Goal: Transaction & Acquisition: Purchase product/service

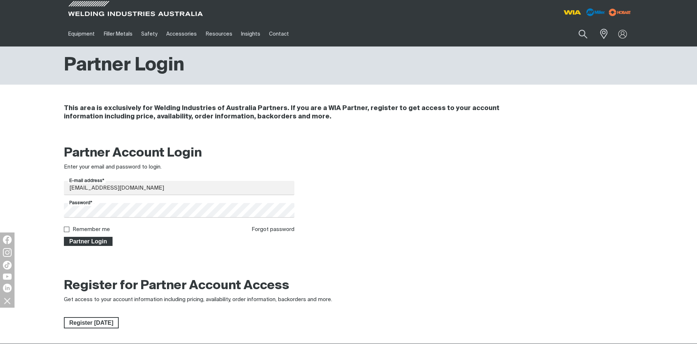
type input "[EMAIL_ADDRESS][DOMAIN_NAME]"
click at [98, 240] on span "Partner Login" at bounding box center [88, 241] width 47 height 9
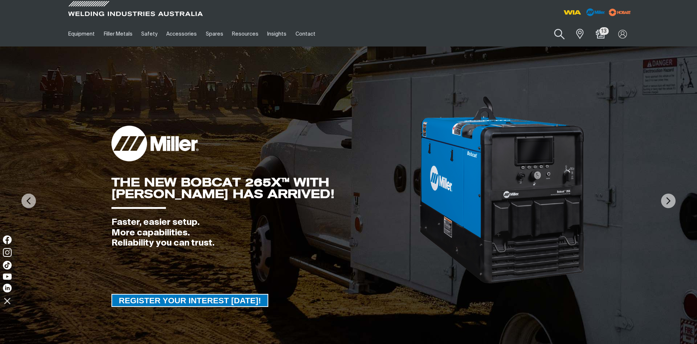
click at [561, 34] on button "Search products" at bounding box center [559, 34] width 29 height 21
click at [478, 37] on input "Search" at bounding box center [516, 34] width 112 height 16
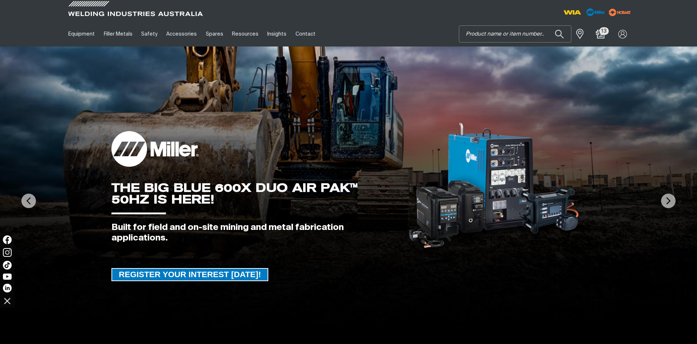
click at [506, 37] on input "Search" at bounding box center [516, 34] width 112 height 16
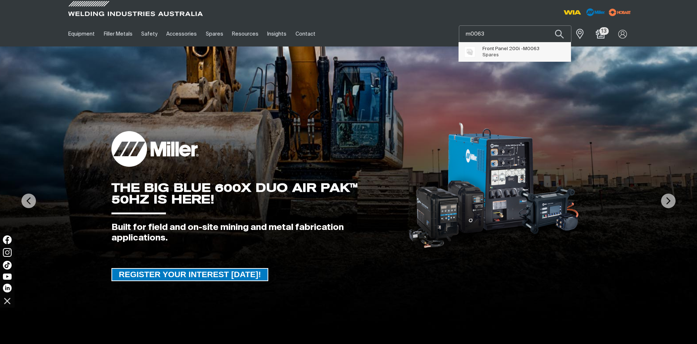
type input "m0063"
click at [515, 50] on span "Front Panel 200i - M0063" at bounding box center [511, 49] width 57 height 6
